Goal: Register for event/course

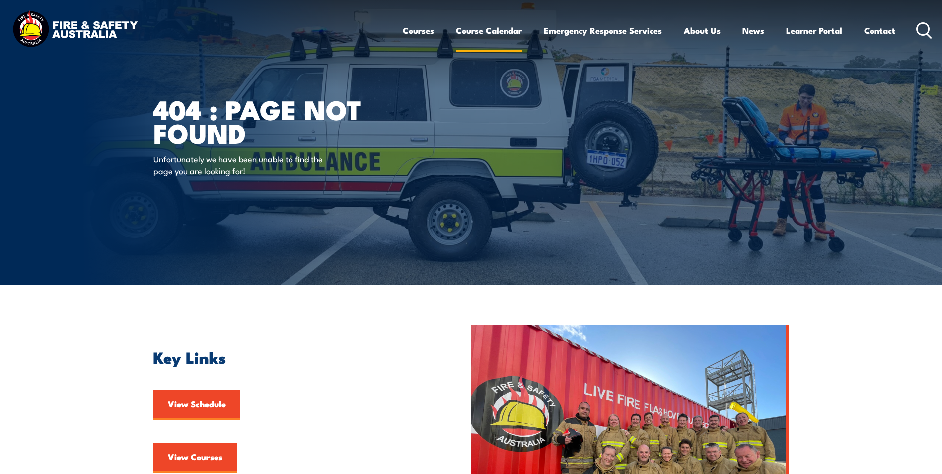
click at [498, 28] on link "Course Calendar" at bounding box center [489, 30] width 66 height 26
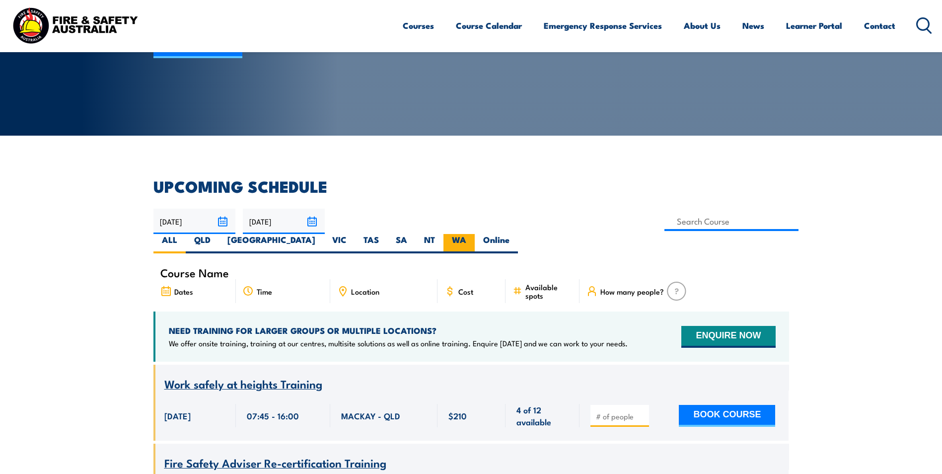
scroll to position [149, 0]
click at [475, 234] on label "WA" at bounding box center [459, 243] width 31 height 19
click at [473, 234] on input "WA" at bounding box center [469, 237] width 6 height 6
radio input "true"
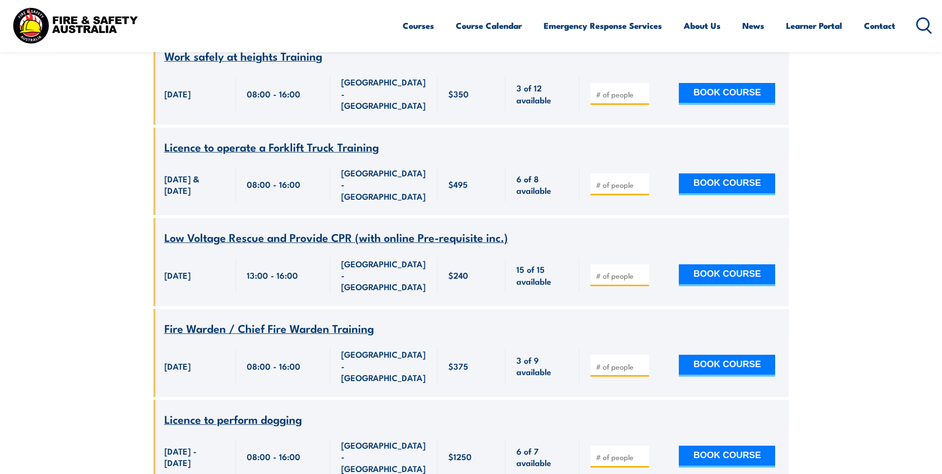
scroll to position [427, 0]
